Goal: Find specific page/section: Find specific page/section

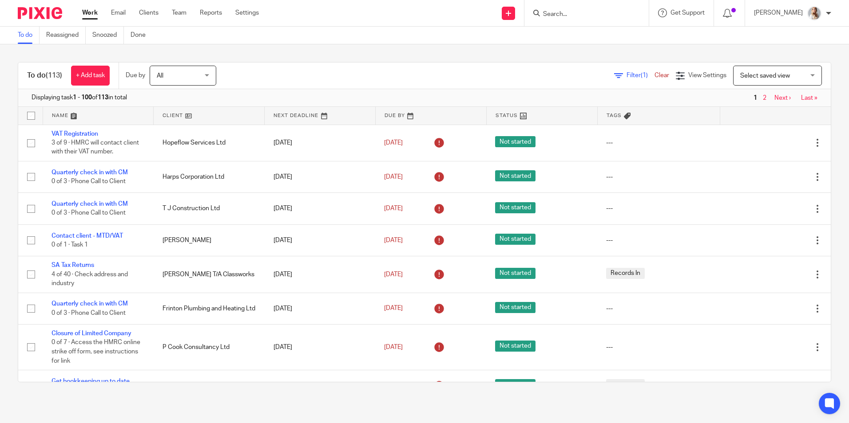
click at [563, 15] on input "Search" at bounding box center [582, 15] width 80 height 8
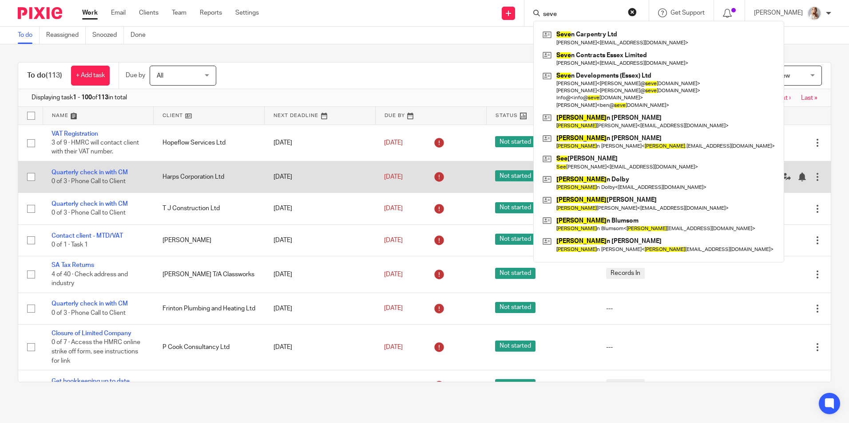
type input "seve"
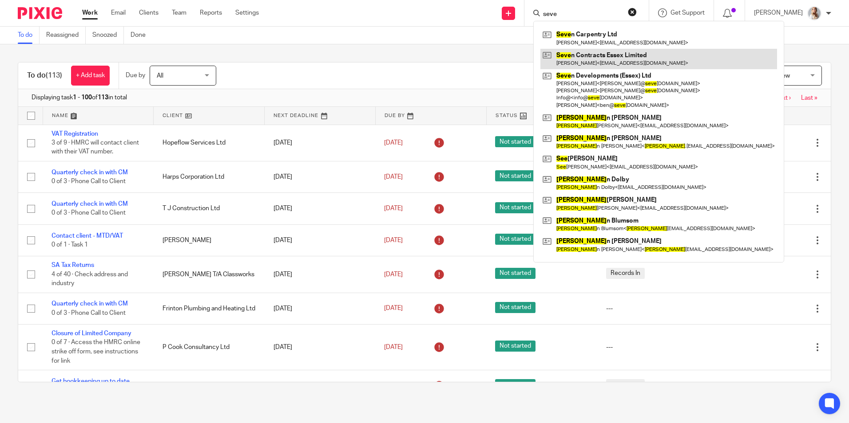
click at [602, 60] on link at bounding box center [658, 59] width 237 height 20
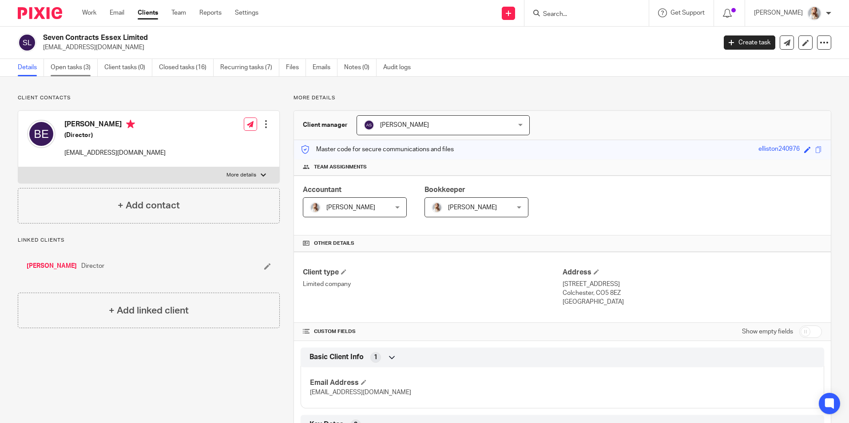
click at [75, 64] on link "Open tasks (3)" at bounding box center [74, 67] width 47 height 17
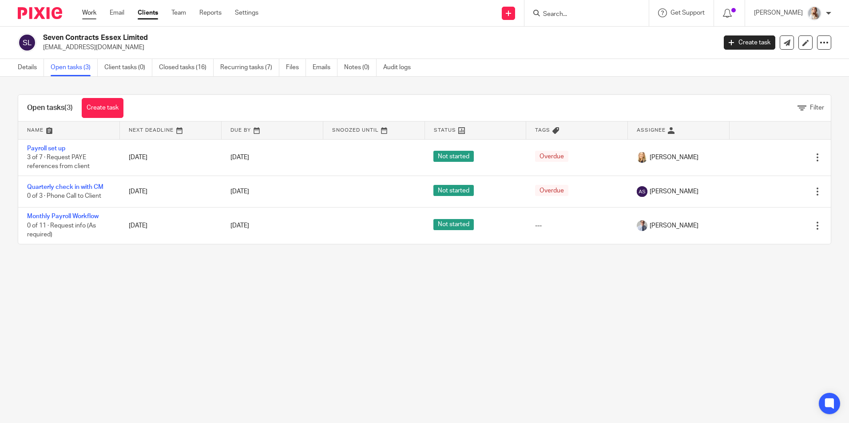
click at [93, 9] on link "Work" at bounding box center [89, 12] width 14 height 9
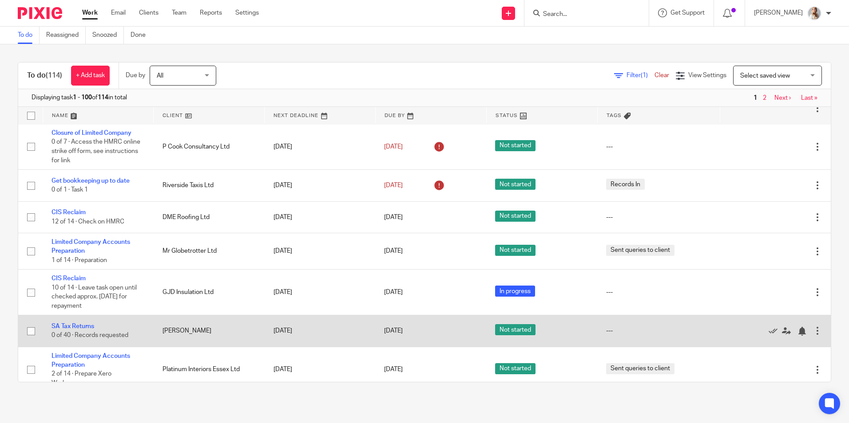
scroll to position [222, 0]
